Goal: Task Accomplishment & Management: Use online tool/utility

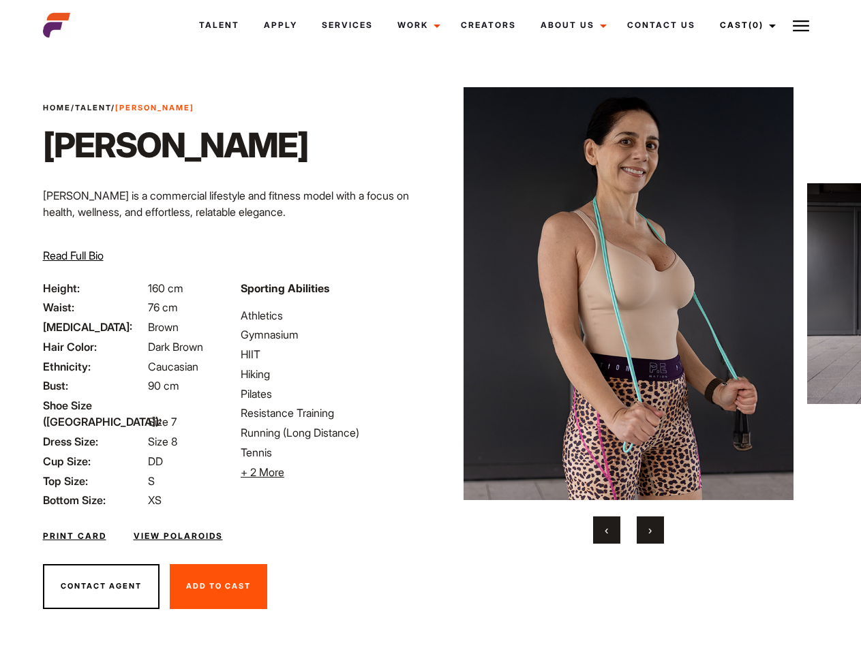
click at [744, 25] on link "Cast (0)" at bounding box center [746, 25] width 76 height 37
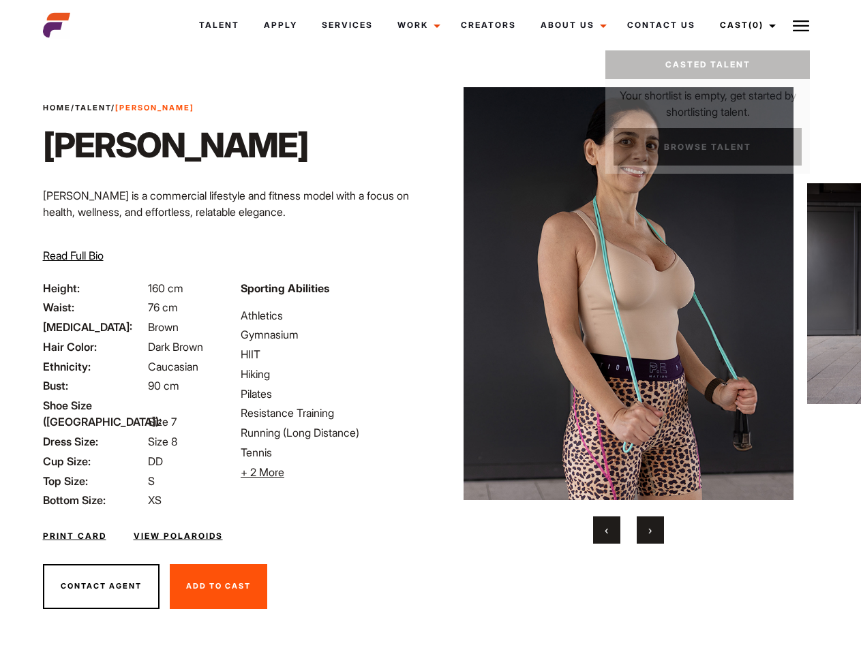
click at [801, 25] on img at bounding box center [801, 26] width 16 height 16
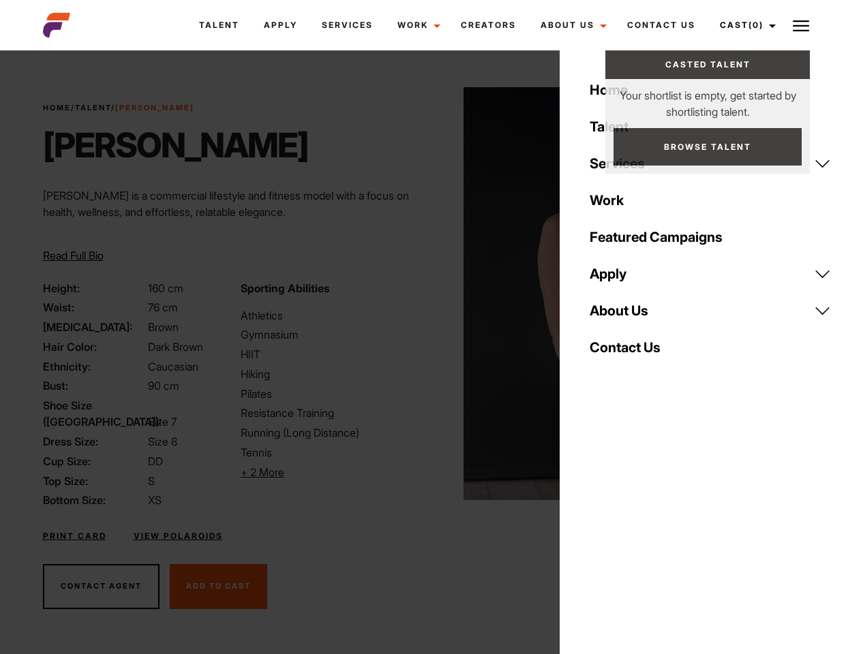
click at [331, 472] on li "+ 2 More Hide More" at bounding box center [331, 472] width 181 height 16
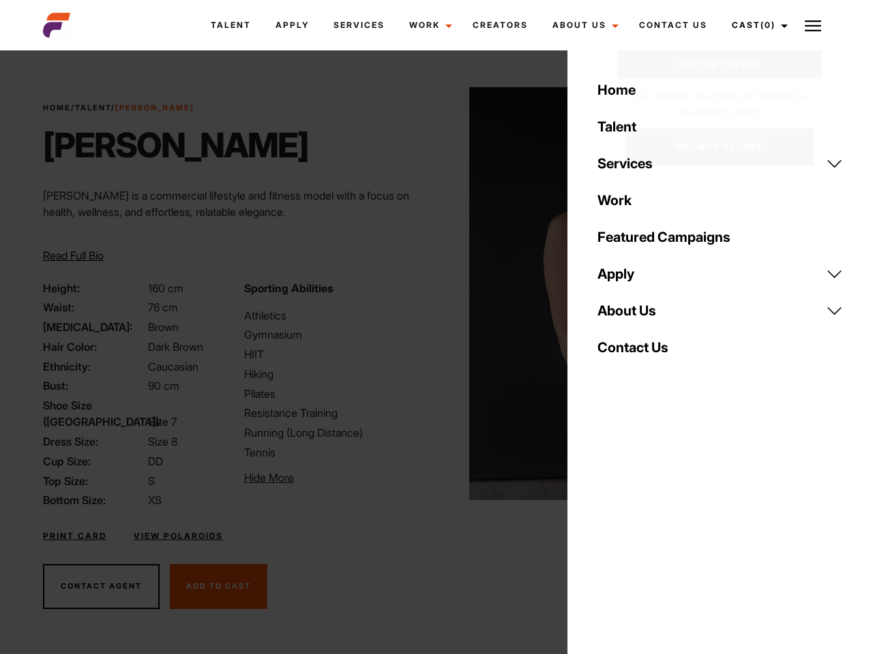
click at [628, 316] on img at bounding box center [634, 293] width 331 height 413
click at [430, 294] on div "Sporting Abilities Athletics Gymnasium HIIT Hiking Pilates Resistance Training …" at bounding box center [336, 397] width 200 height 234
click at [607, 530] on div "Home Talent Services Talent Casting Photography Videography Creative Hair and M…" at bounding box center [719, 327] width 305 height 654
click at [650, 530] on div "Home Talent Services Talent Casting Photography Videography Creative Hair and M…" at bounding box center [719, 327] width 305 height 654
